Goal: Information Seeking & Learning: Check status

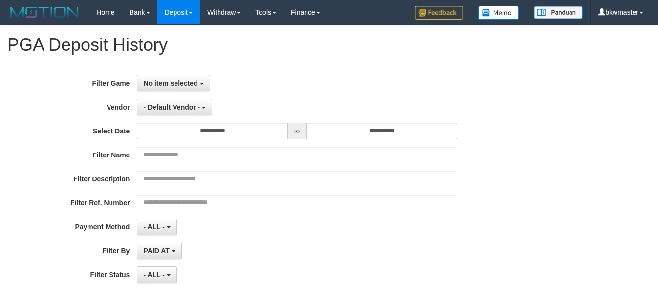
select select
select select "**"
click at [183, 81] on span "No item selected" at bounding box center [170, 83] width 54 height 8
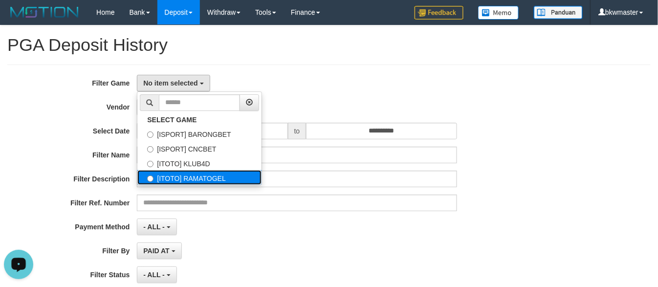
click at [194, 174] on label "[ITOTO] RAMATOGEL" at bounding box center [199, 177] width 124 height 15
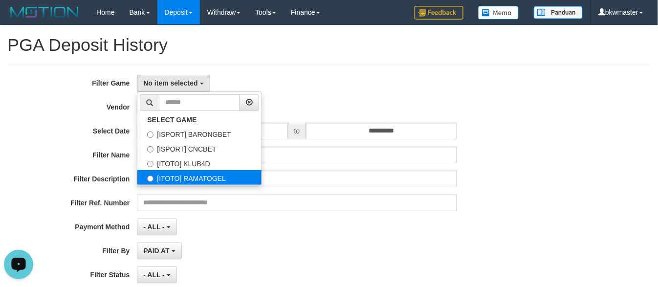
select select "****"
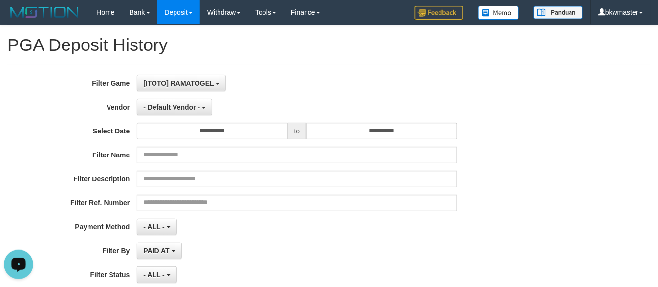
scroll to position [33, 0]
click at [176, 110] on button "- Default Vendor -" at bounding box center [174, 107] width 75 height 17
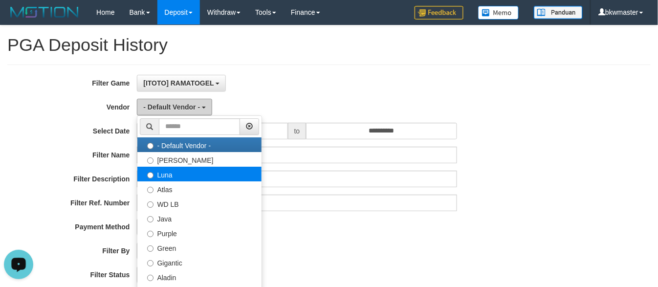
scroll to position [109, 0]
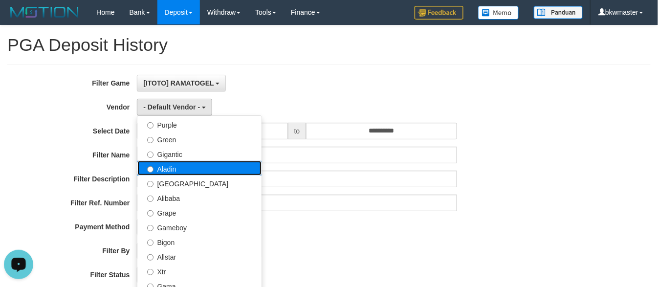
click at [176, 168] on label "Aladin" at bounding box center [199, 168] width 124 height 15
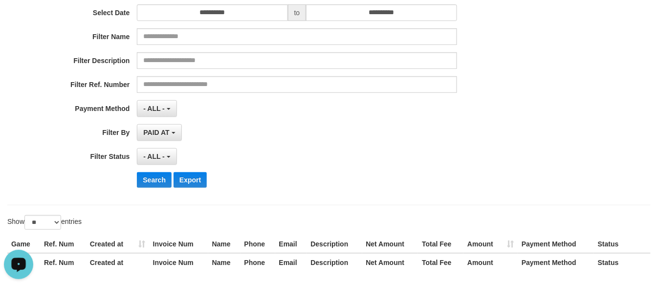
scroll to position [163, 0]
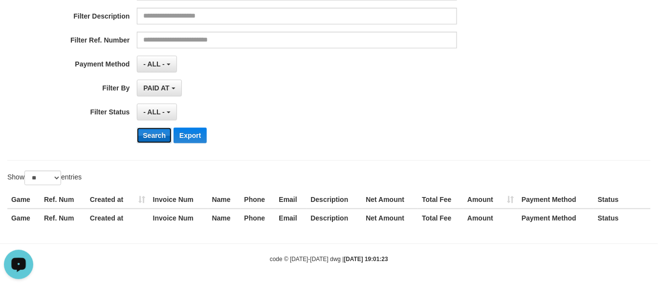
click at [164, 139] on button "Search" at bounding box center [154, 136] width 35 height 16
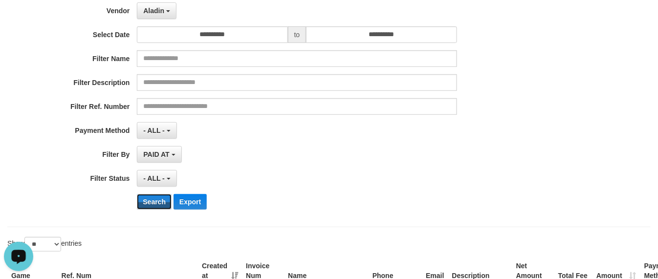
scroll to position [0, 0]
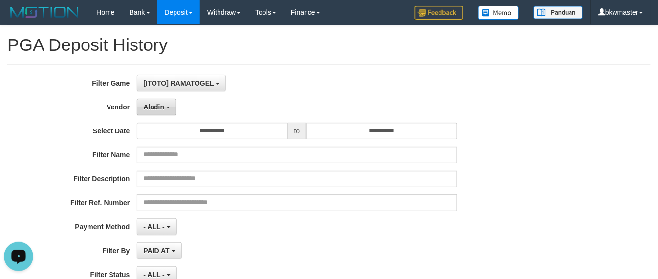
click at [156, 109] on span "Aladin" at bounding box center [153, 107] width 21 height 8
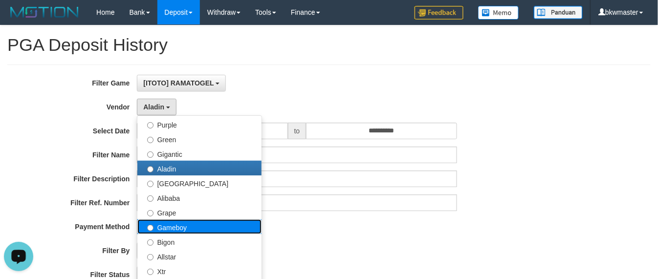
click at [181, 225] on label "Gameboy" at bounding box center [199, 227] width 124 height 15
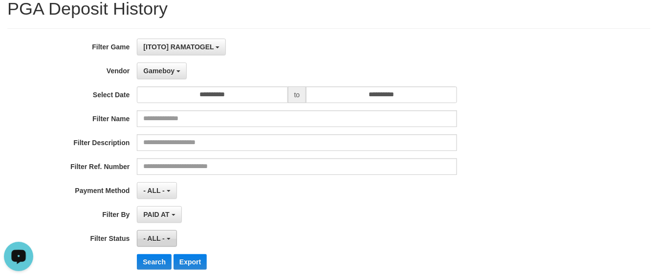
scroll to position [54, 0]
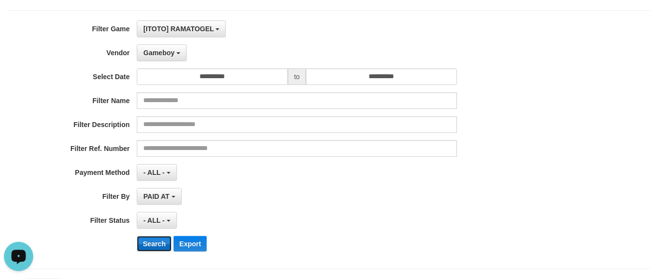
click at [161, 240] on button "Search" at bounding box center [154, 244] width 35 height 16
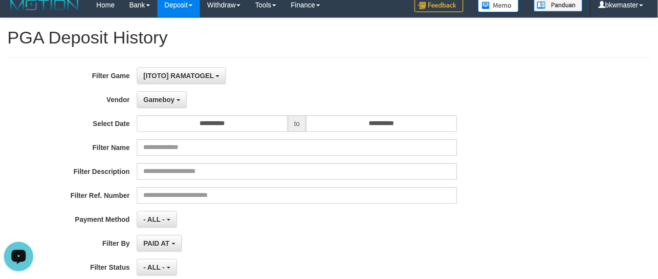
scroll to position [0, 0]
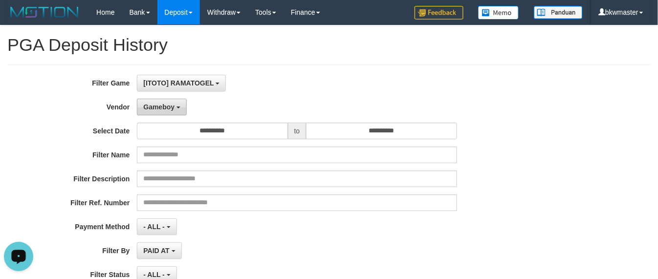
click at [171, 99] on button "Gameboy" at bounding box center [162, 107] width 50 height 17
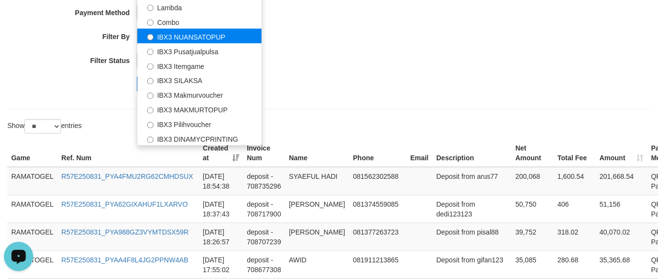
scroll to position [217, 0]
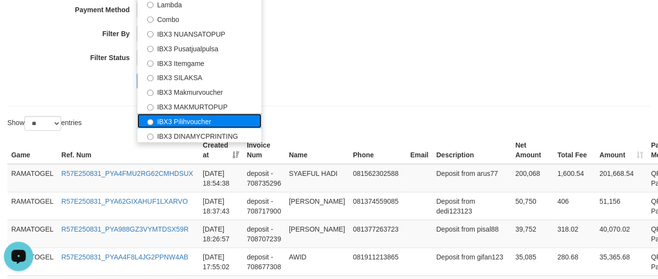
click at [194, 124] on label "IBX3 Pilihvoucher" at bounding box center [199, 121] width 124 height 15
select select "**********"
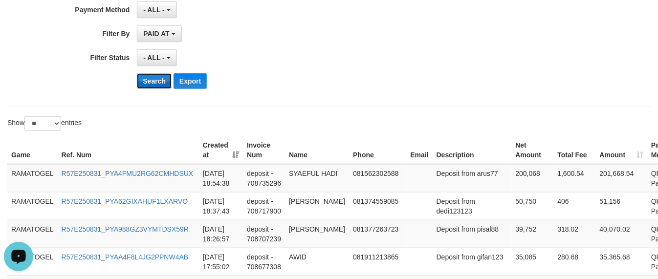
click at [159, 84] on button "Search" at bounding box center [154, 81] width 35 height 16
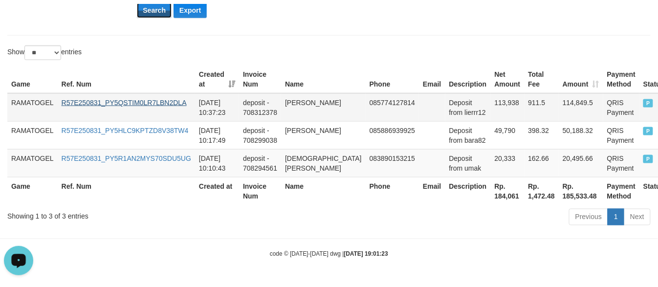
scroll to position [285, 0]
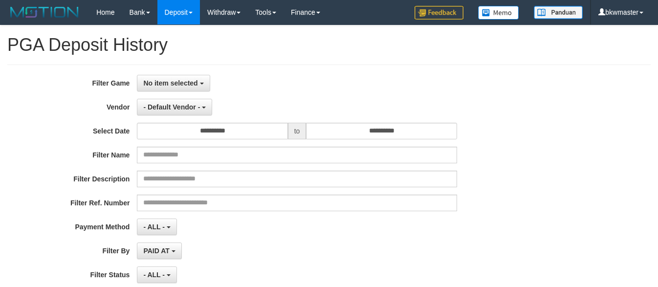
select select
select select "**"
